Goal: Transaction & Acquisition: Purchase product/service

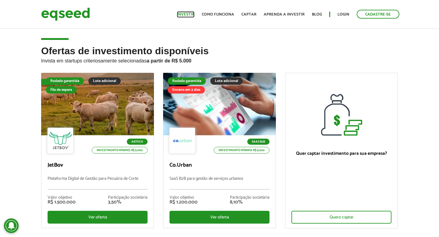
click at [188, 15] on link "Investir" at bounding box center [186, 15] width 18 height 4
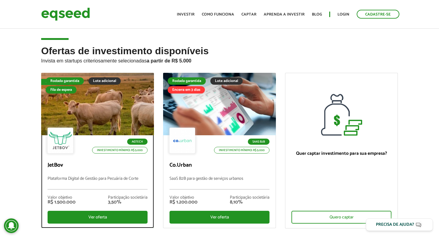
click at [115, 103] on div at bounding box center [97, 104] width 135 height 75
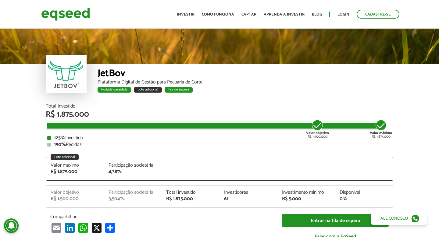
click at [63, 156] on div "Lote adicional" at bounding box center [65, 157] width 28 height 6
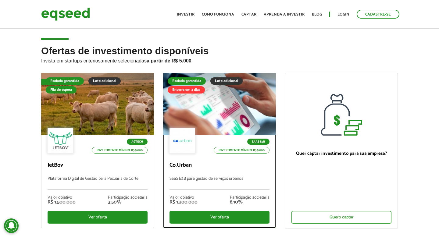
click at [215, 101] on div at bounding box center [219, 104] width 135 height 75
